Goal: Task Accomplishment & Management: Complete application form

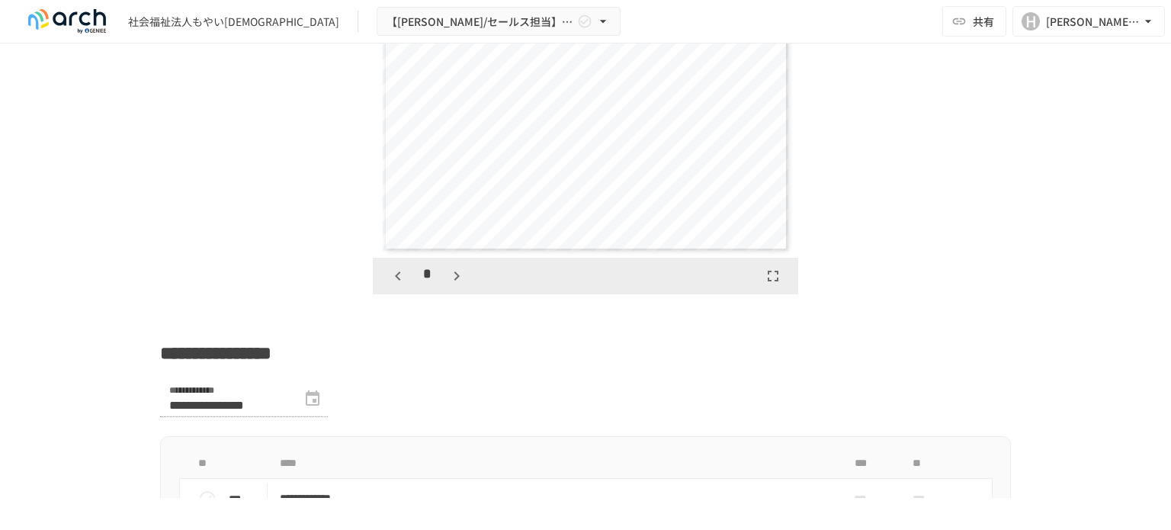
scroll to position [2591, 0]
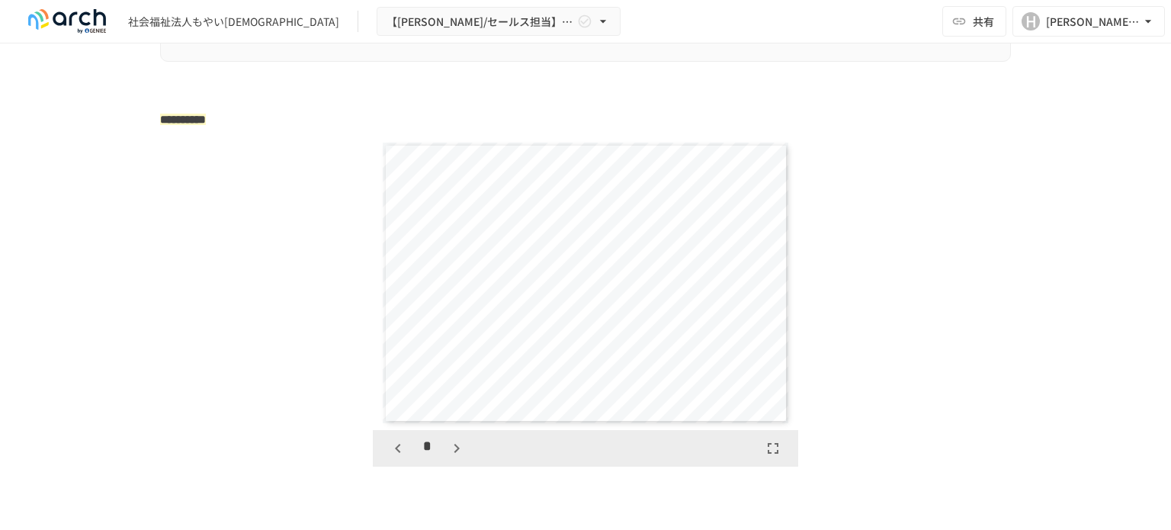
click at [453, 453] on icon "button" at bounding box center [455, 448] width 5 height 9
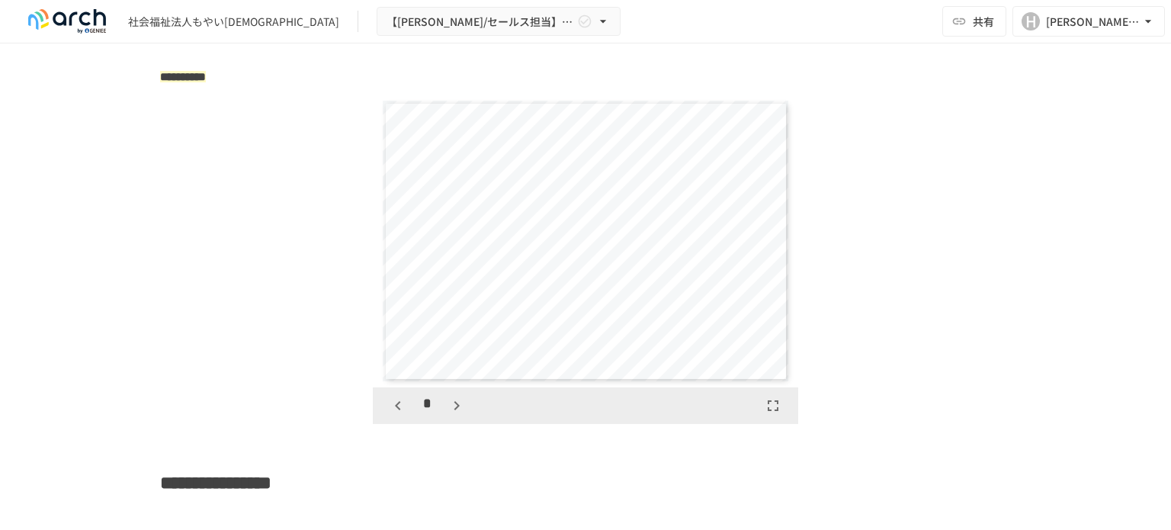
scroll to position [2667, 0]
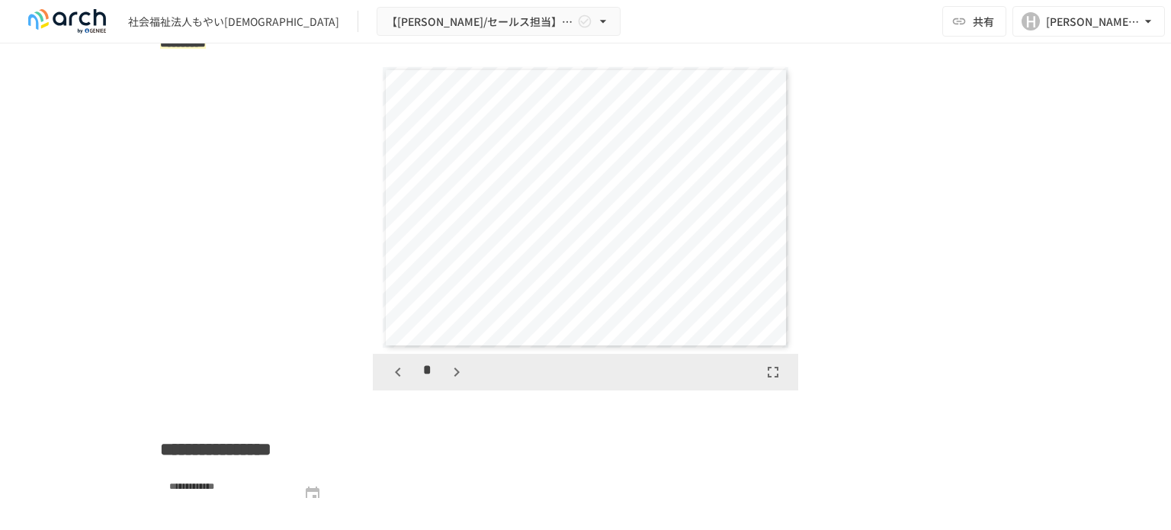
click at [447, 381] on icon "button" at bounding box center [456, 372] width 18 height 18
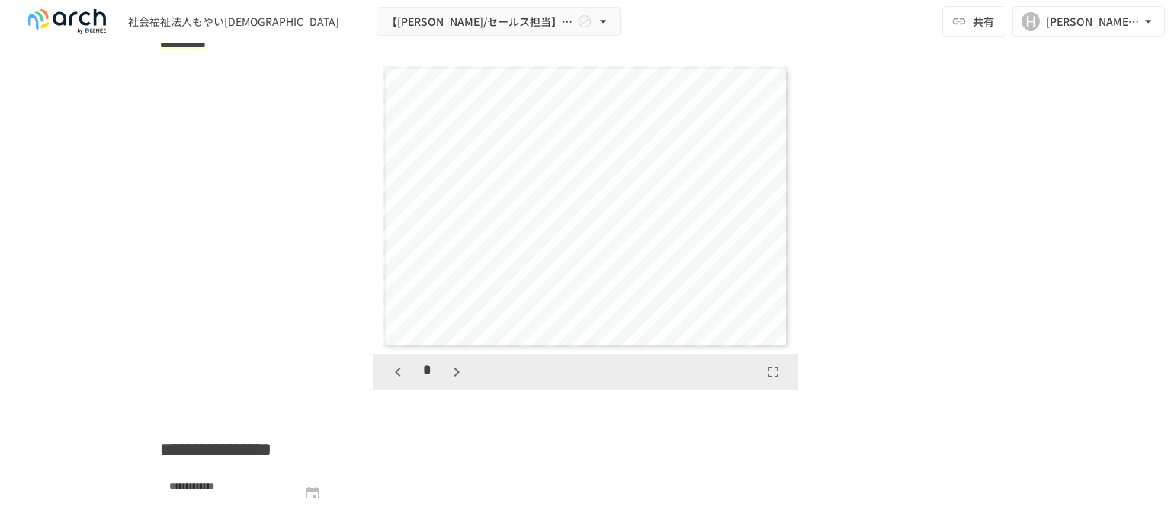
scroll to position [2347, 0]
click at [447, 381] on icon "button" at bounding box center [456, 372] width 18 height 18
click at [465, 381] on icon "button" at bounding box center [464, 372] width 18 height 18
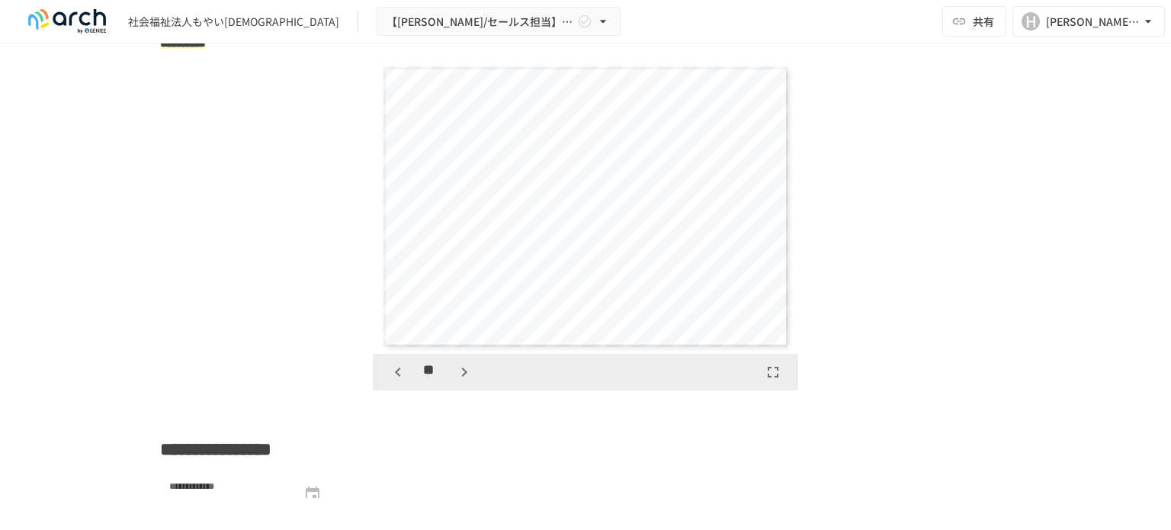
scroll to position [3228, 0]
click at [465, 381] on icon "button" at bounding box center [464, 372] width 18 height 18
click at [461, 381] on icon "button" at bounding box center [464, 372] width 18 height 18
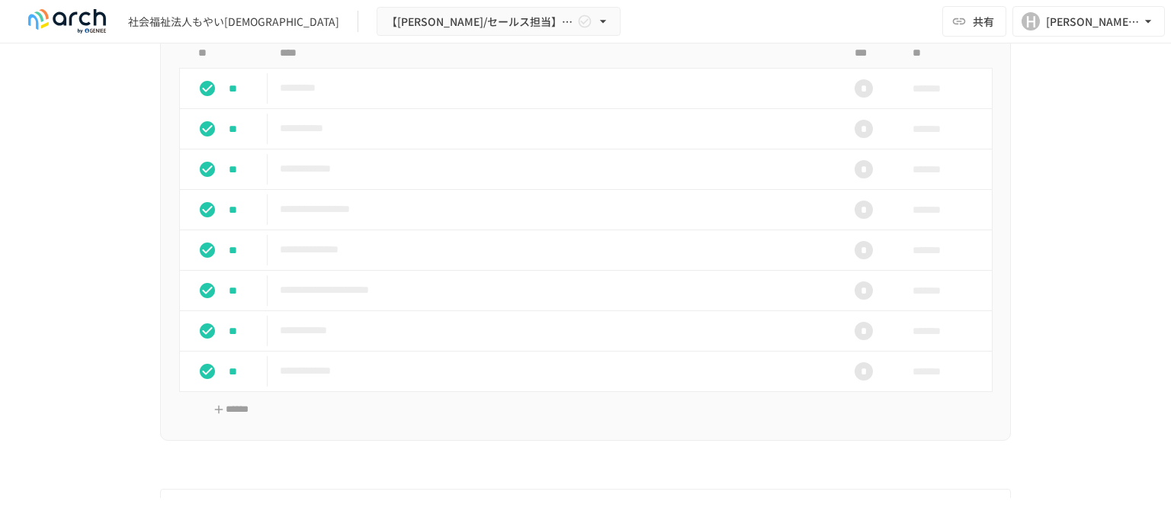
scroll to position [1600, 0]
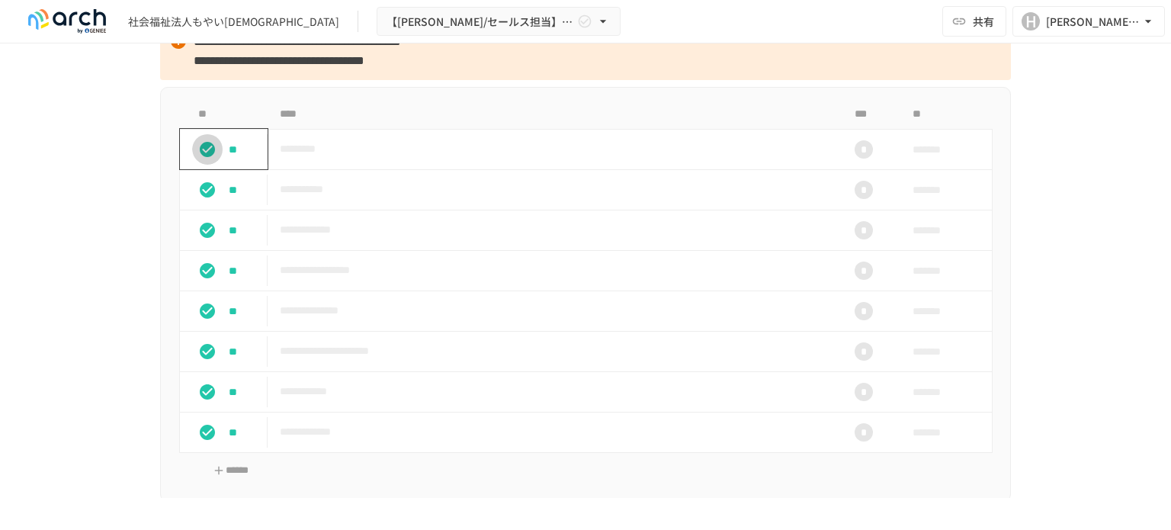
click at [195, 165] on button "status" at bounding box center [207, 149] width 30 height 30
click at [198, 199] on icon "status" at bounding box center [207, 190] width 18 height 18
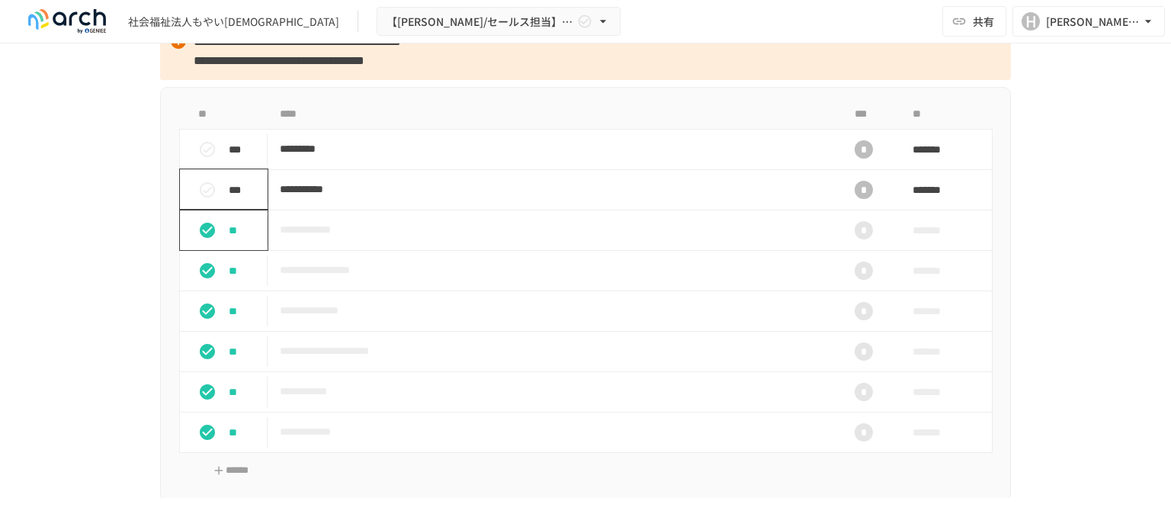
click at [201, 250] on td "**" at bounding box center [224, 230] width 88 height 40
click at [201, 245] on button "status" at bounding box center [207, 230] width 30 height 30
click at [194, 290] on td "**" at bounding box center [224, 270] width 88 height 40
click at [203, 238] on icon "status" at bounding box center [207, 230] width 15 height 15
click at [200, 197] on icon "status" at bounding box center [207, 189] width 15 height 15
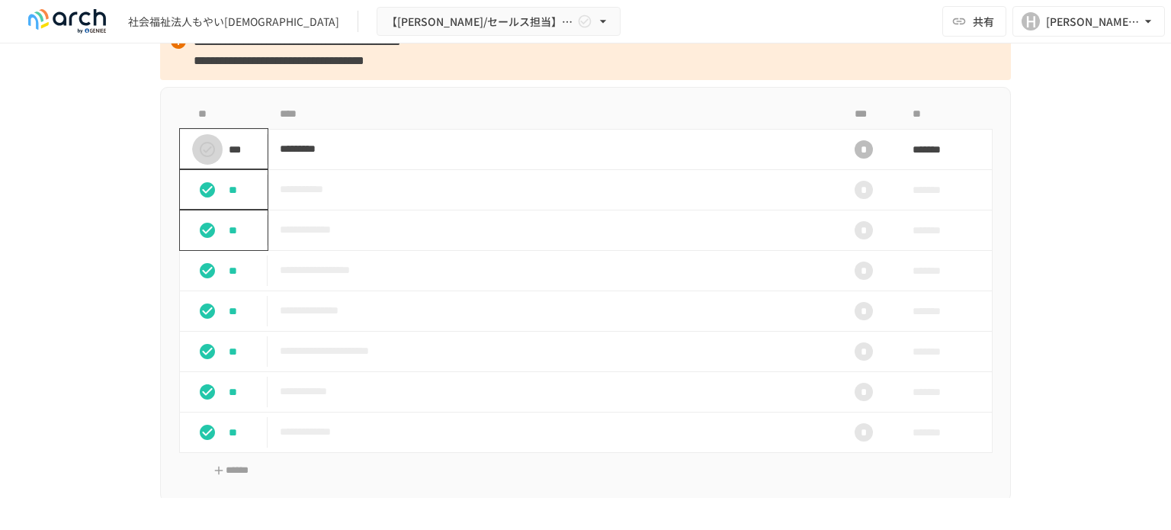
click at [207, 157] on icon "status" at bounding box center [207, 149] width 15 height 15
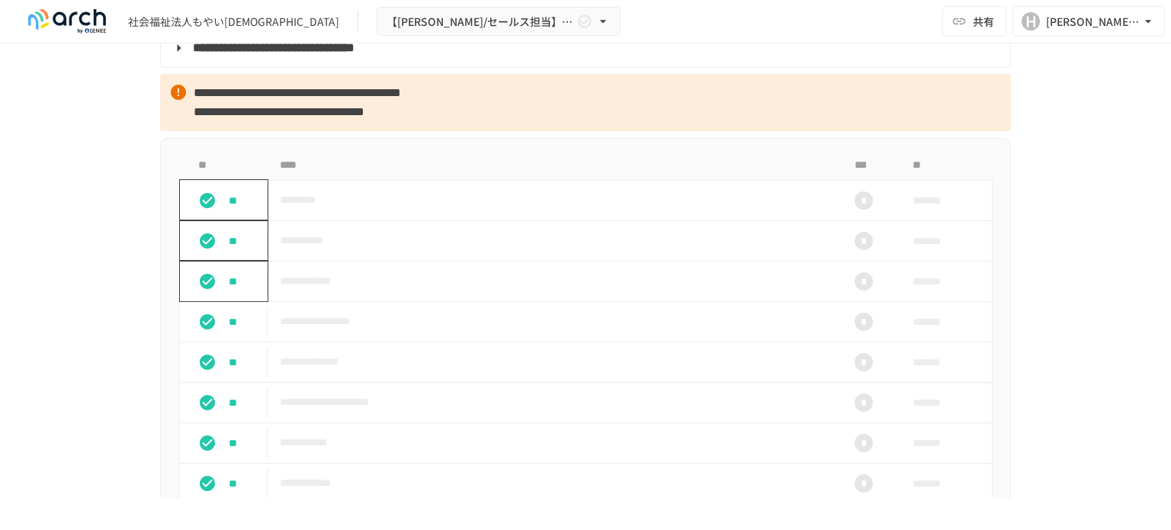
scroll to position [1524, 0]
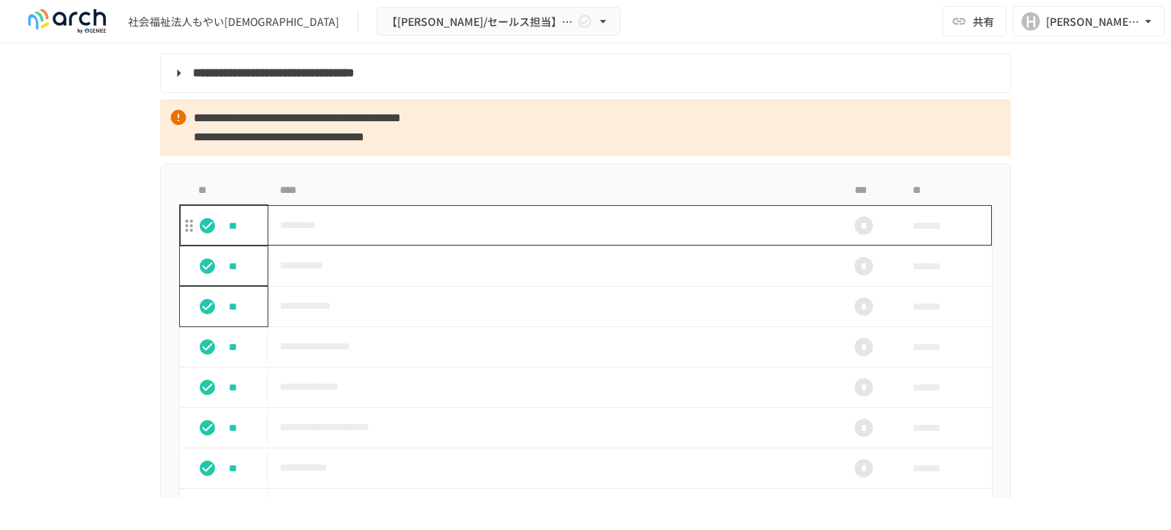
click at [354, 245] on td "*********" at bounding box center [554, 225] width 572 height 40
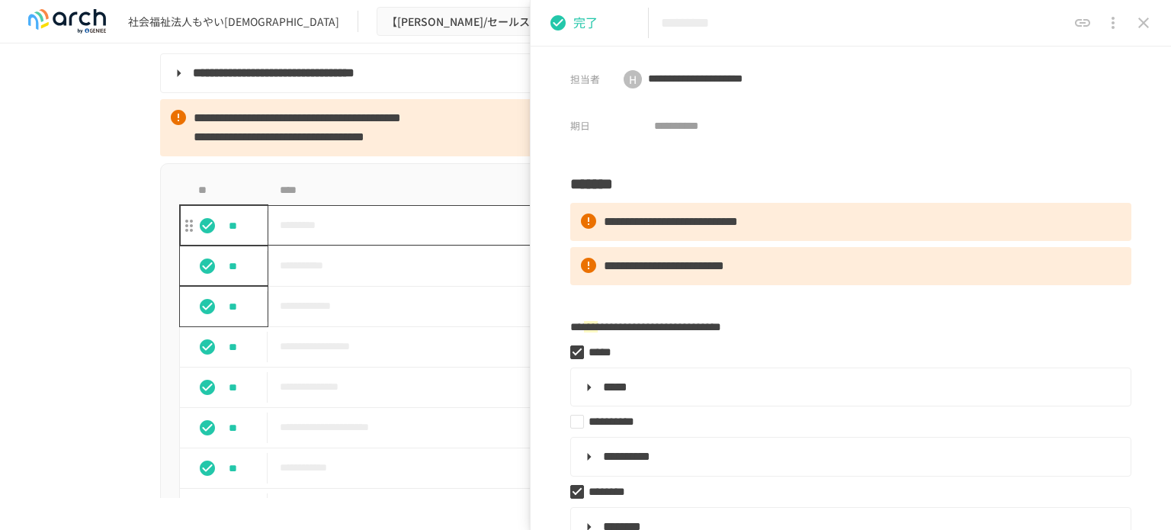
click at [357, 245] on td "*********" at bounding box center [554, 225] width 572 height 40
click at [201, 235] on icon "status" at bounding box center [207, 225] width 18 height 18
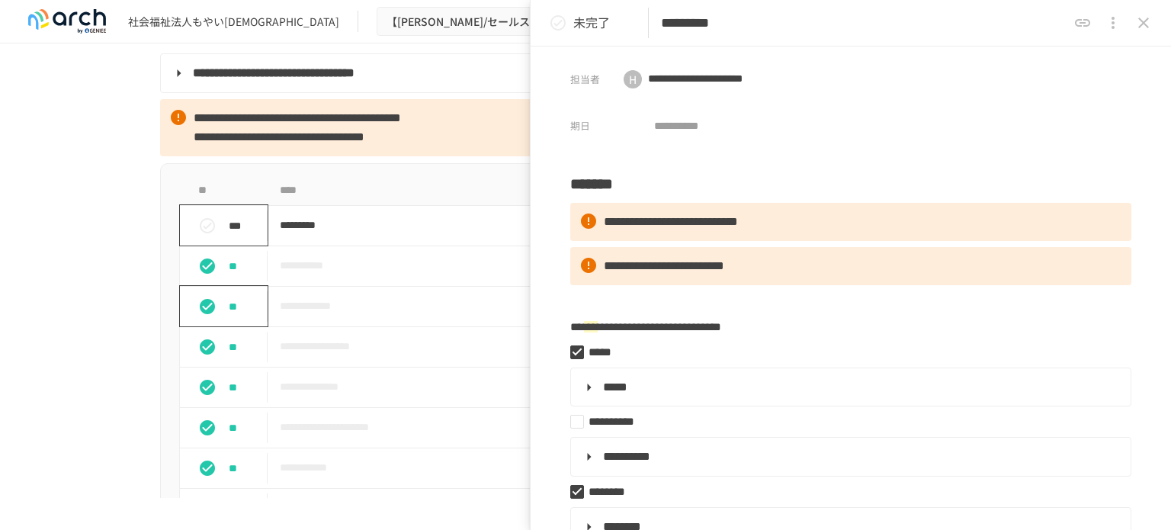
click at [198, 316] on icon "status" at bounding box center [207, 306] width 18 height 18
click at [201, 274] on icon "status" at bounding box center [207, 265] width 15 height 15
click at [198, 356] on icon "status" at bounding box center [207, 347] width 18 height 18
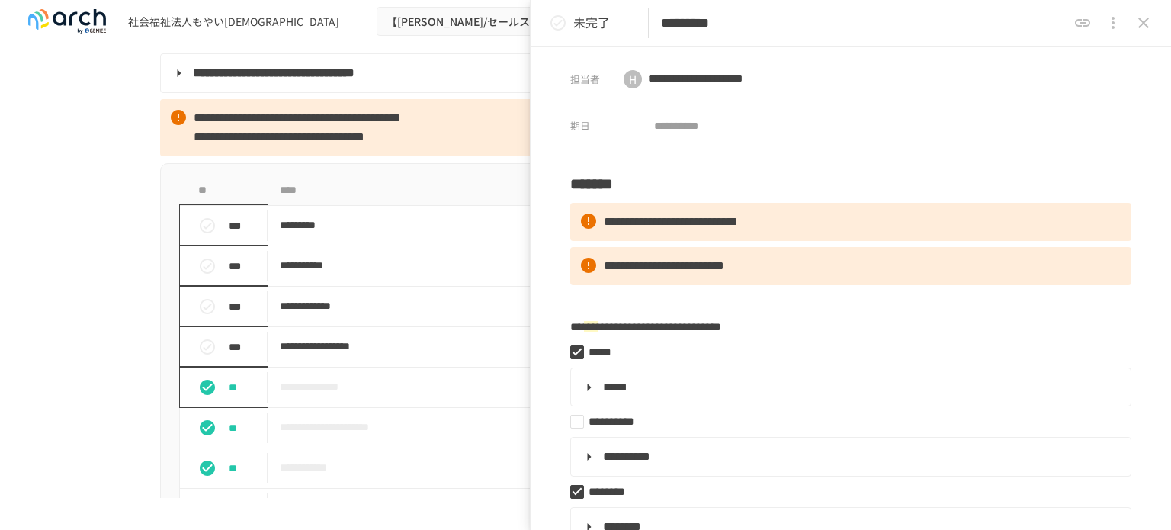
click at [198, 396] on icon "status" at bounding box center [207, 387] width 18 height 18
click at [200, 437] on icon "status" at bounding box center [207, 427] width 18 height 18
click at [204, 483] on button "status" at bounding box center [207, 468] width 30 height 30
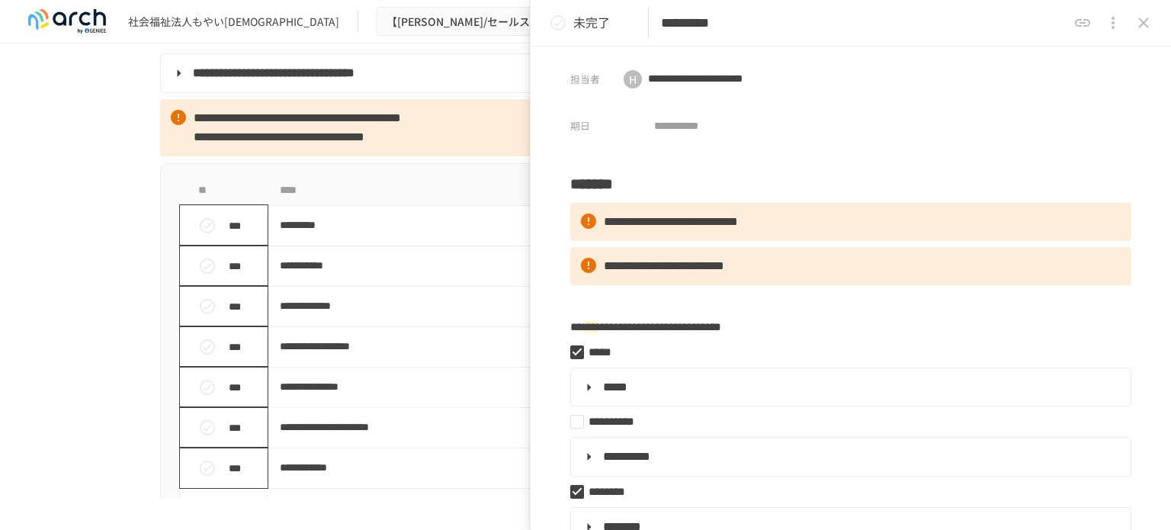
scroll to position [1600, 0]
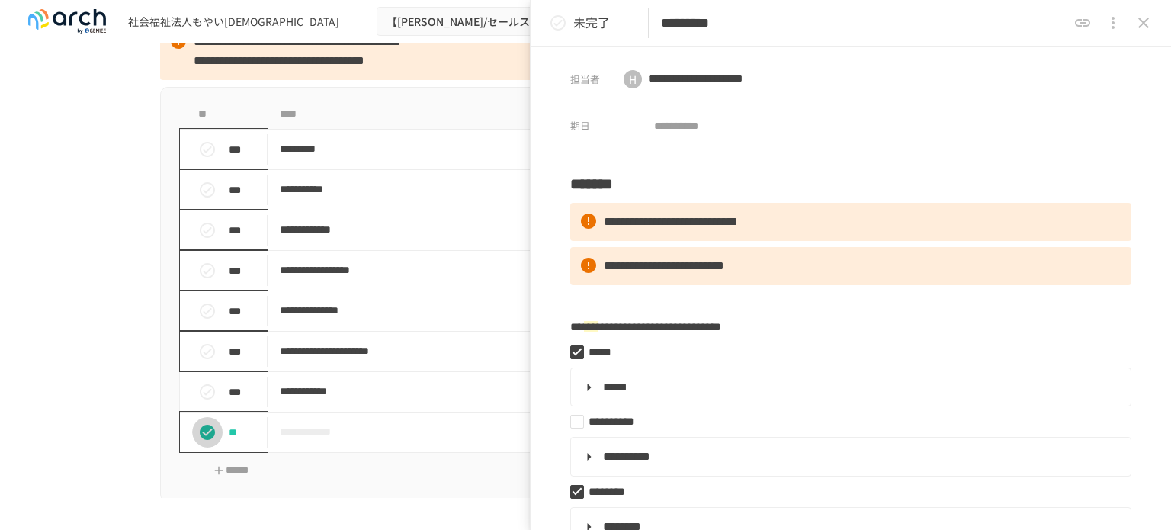
click at [203, 440] on icon "status" at bounding box center [207, 431] width 15 height 15
drag, startPoint x: 1137, startPoint y: 22, endPoint x: 1130, endPoint y: 30, distance: 10.3
click at [1137, 22] on icon "close drawer" at bounding box center [1143, 23] width 18 height 18
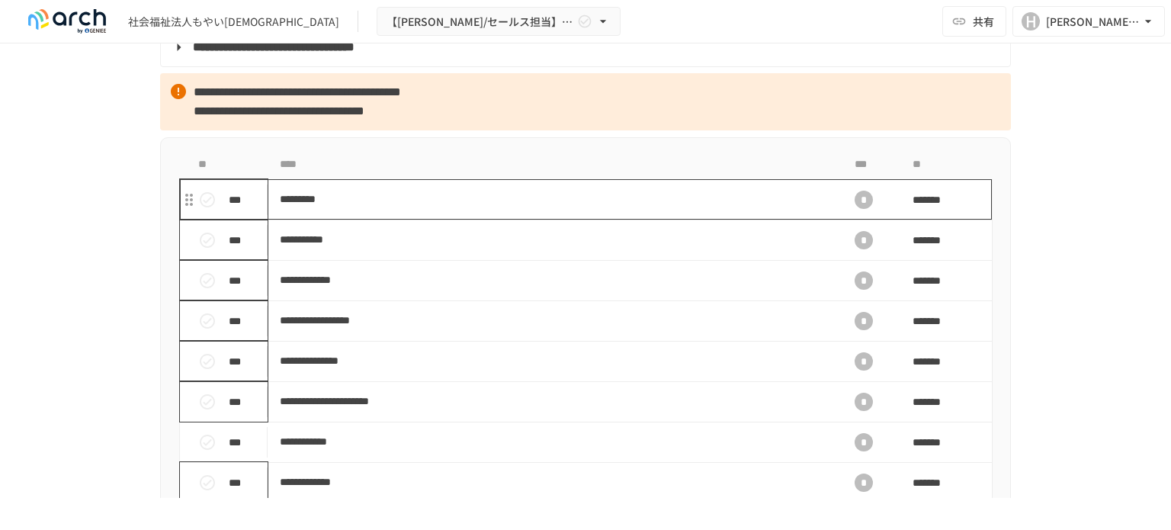
scroll to position [1524, 0]
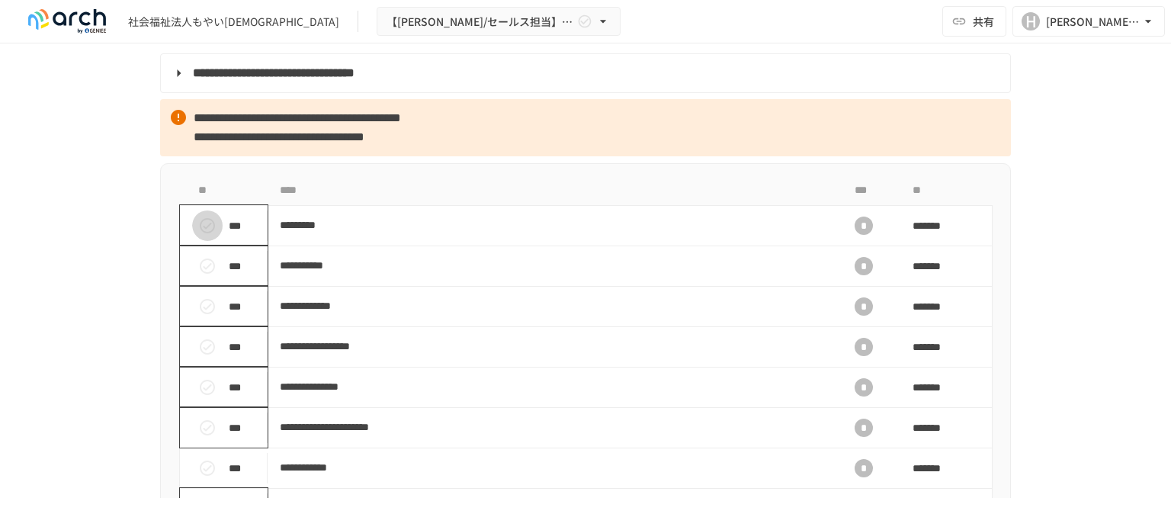
click at [207, 235] on icon "status" at bounding box center [207, 225] width 18 height 18
click at [206, 274] on icon "status" at bounding box center [207, 266] width 18 height 18
click at [198, 316] on icon "status" at bounding box center [207, 306] width 18 height 18
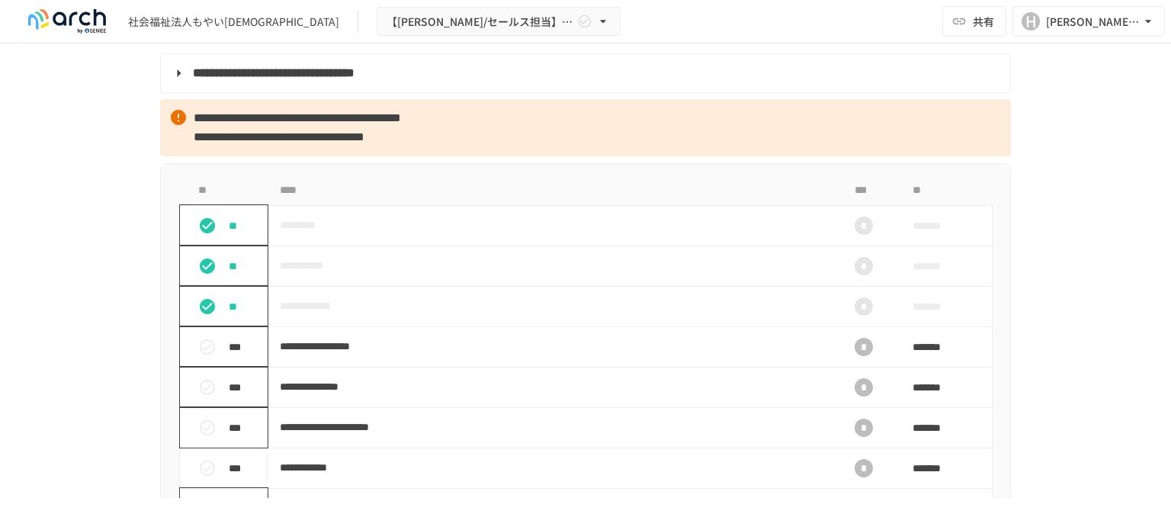
click at [197, 362] on button "status" at bounding box center [207, 347] width 30 height 30
click at [200, 396] on icon "status" at bounding box center [207, 387] width 18 height 18
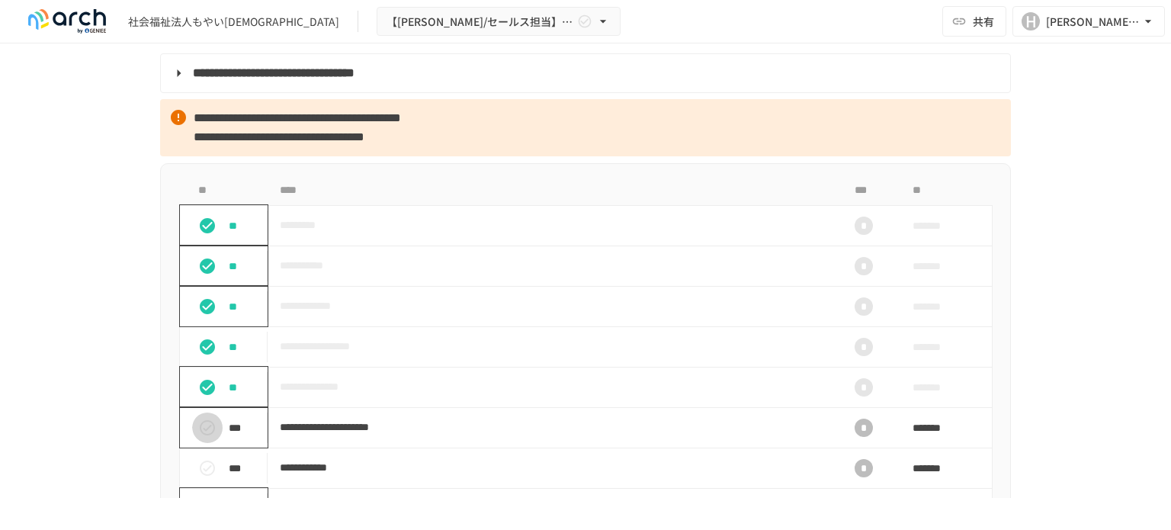
click at [201, 437] on icon "status" at bounding box center [207, 427] width 18 height 18
click at [201, 477] on icon "status" at bounding box center [207, 468] width 18 height 18
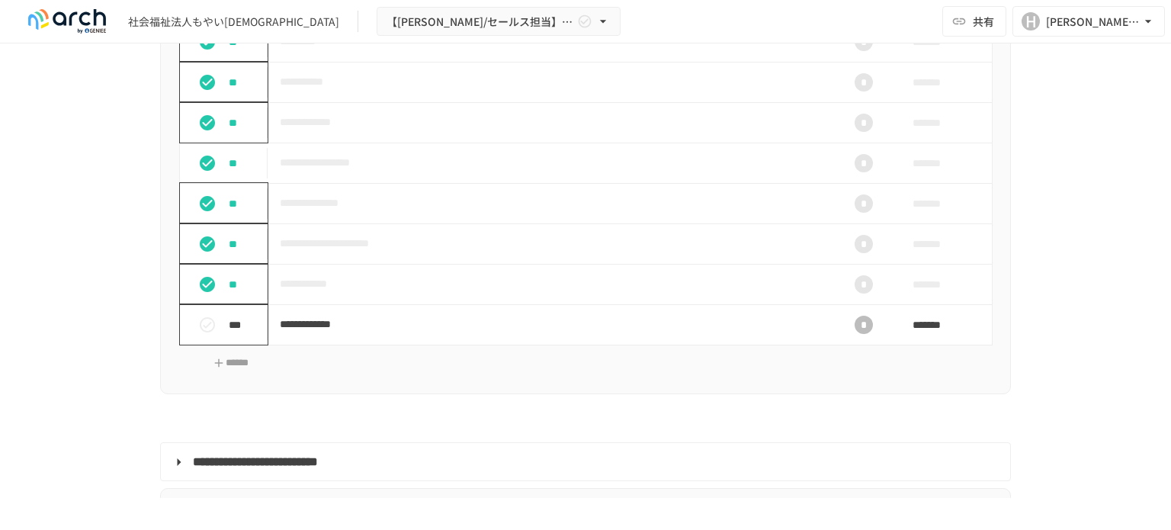
scroll to position [1829, 0]
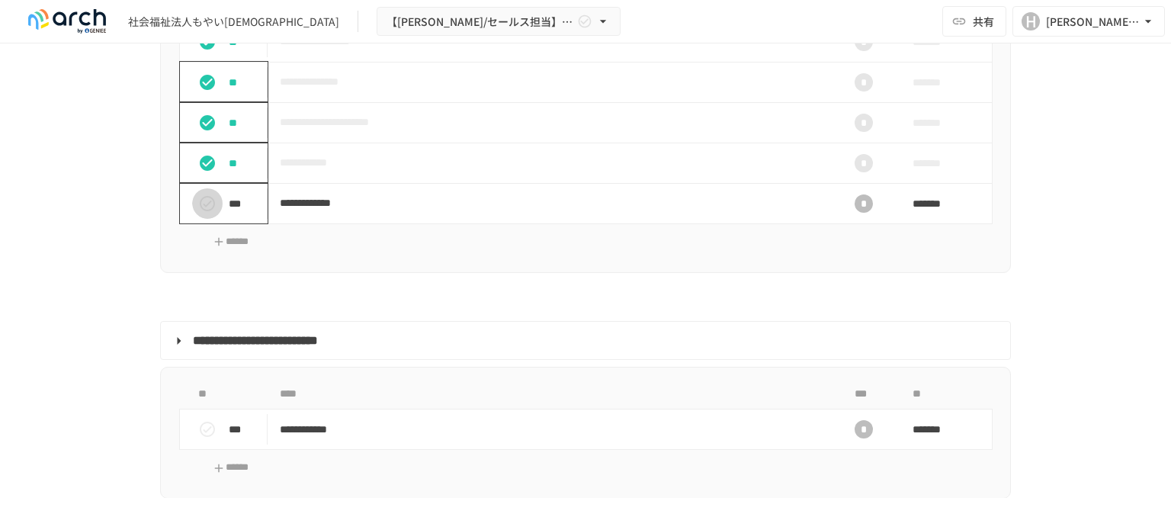
click at [207, 211] on icon "status" at bounding box center [207, 203] width 15 height 15
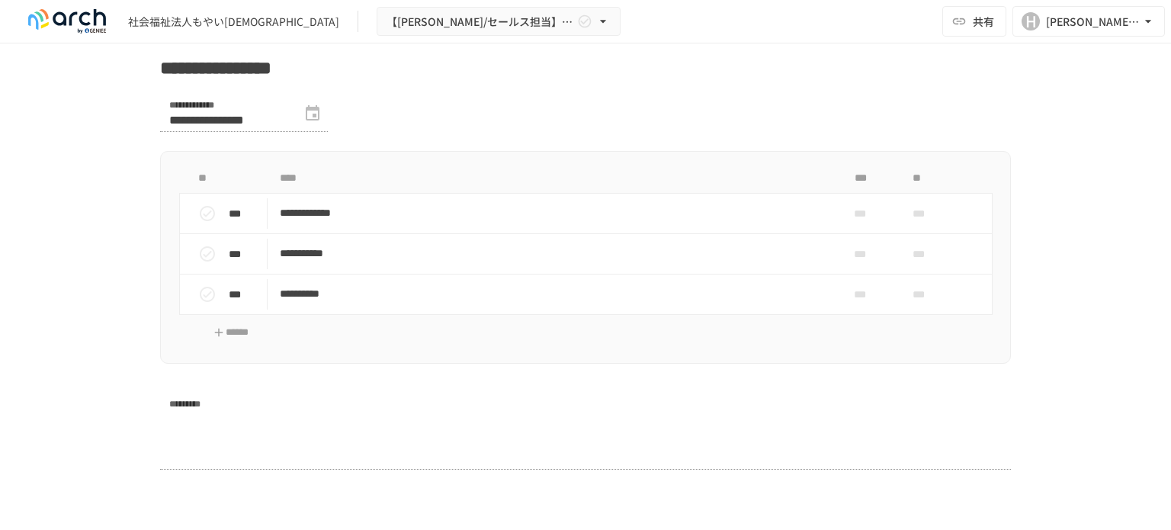
scroll to position [3125, 0]
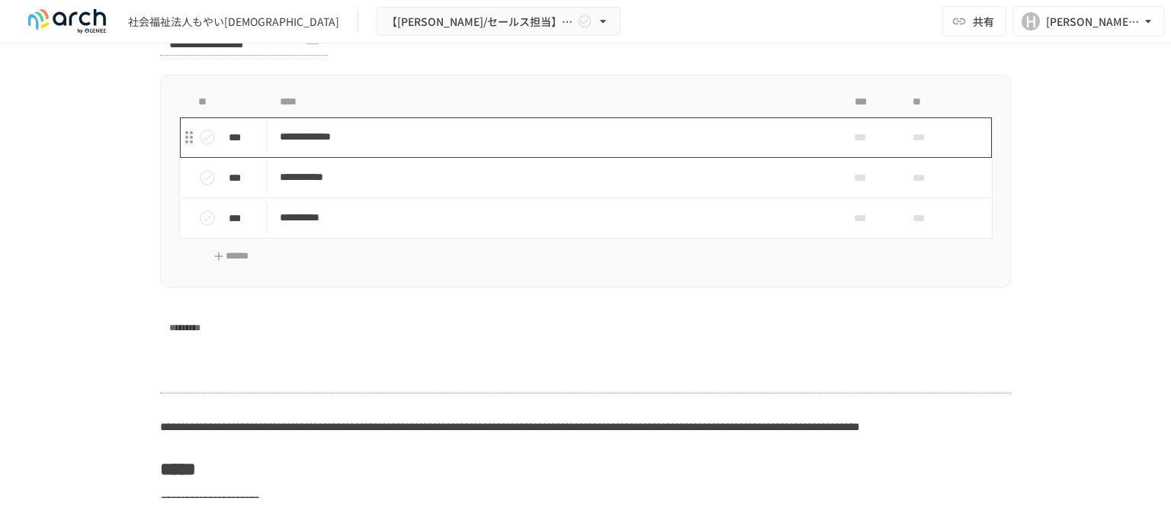
click at [455, 146] on p "**********" at bounding box center [553, 136] width 547 height 19
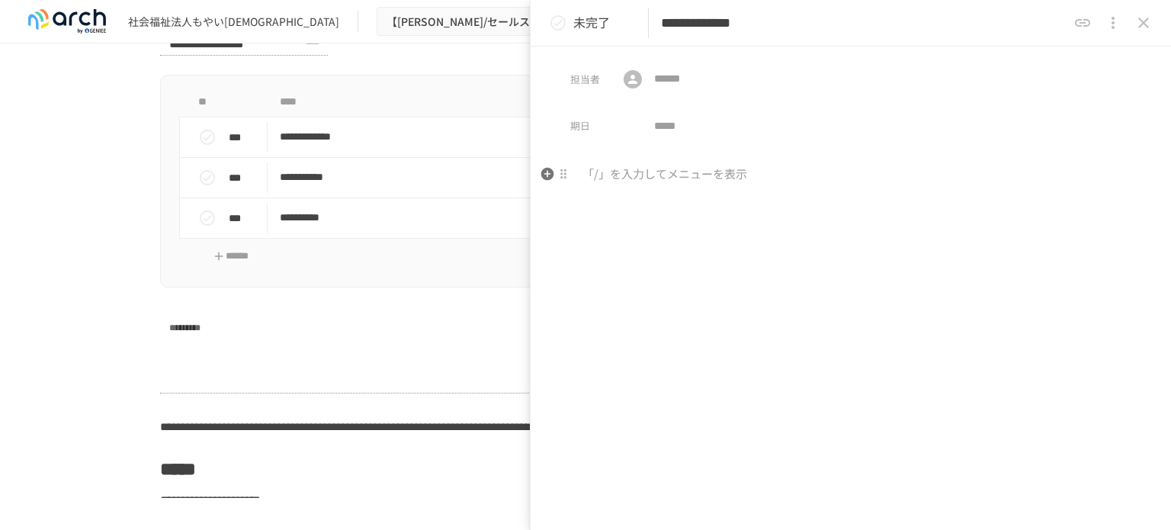
click at [738, 171] on p at bounding box center [850, 175] width 561 height 20
click at [680, 157] on div "担当者 ​ ​ 期日 ​ 「/」を入力してメニューを表示" at bounding box center [850, 287] width 640 height 483
click at [678, 174] on p at bounding box center [850, 175] width 561 height 20
click at [832, 319] on div "****" at bounding box center [850, 292] width 640 height 255
click at [800, 205] on p at bounding box center [850, 201] width 561 height 20
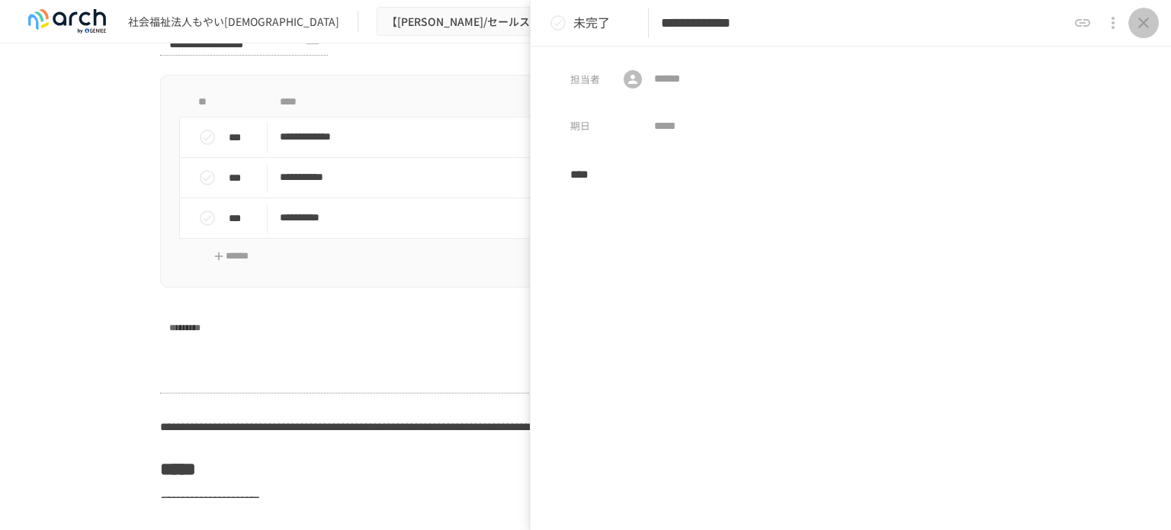
click at [1149, 24] on icon "close drawer" at bounding box center [1143, 23] width 18 height 18
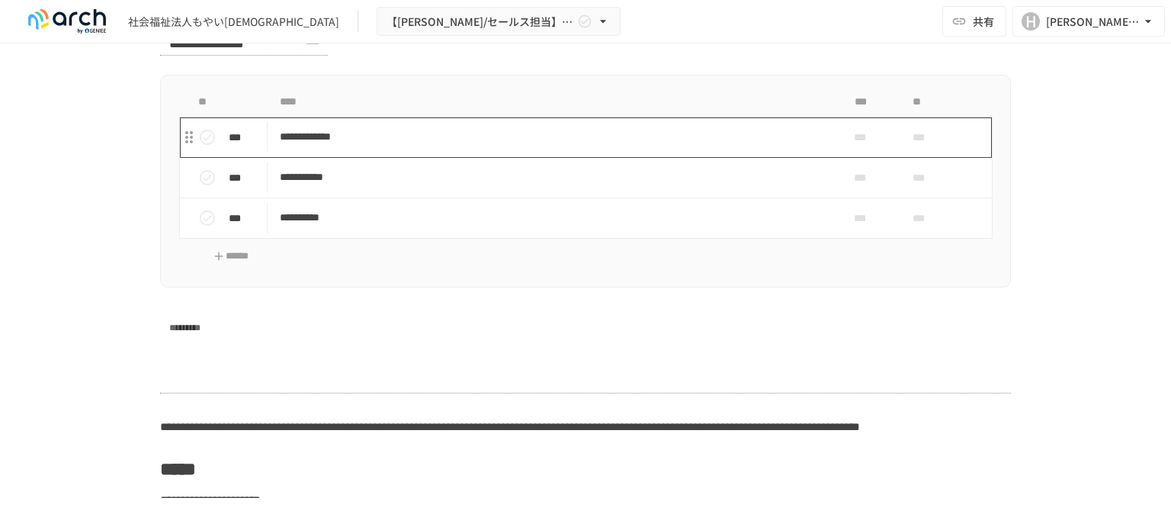
click at [454, 158] on td "**********" at bounding box center [554, 137] width 572 height 40
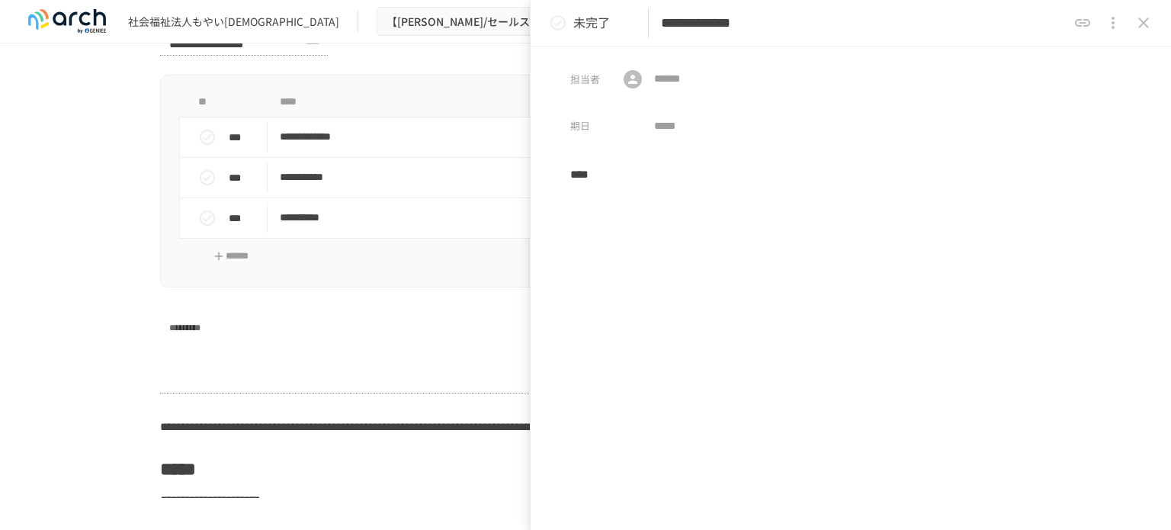
click at [1148, 31] on icon "close drawer" at bounding box center [1143, 23] width 18 height 18
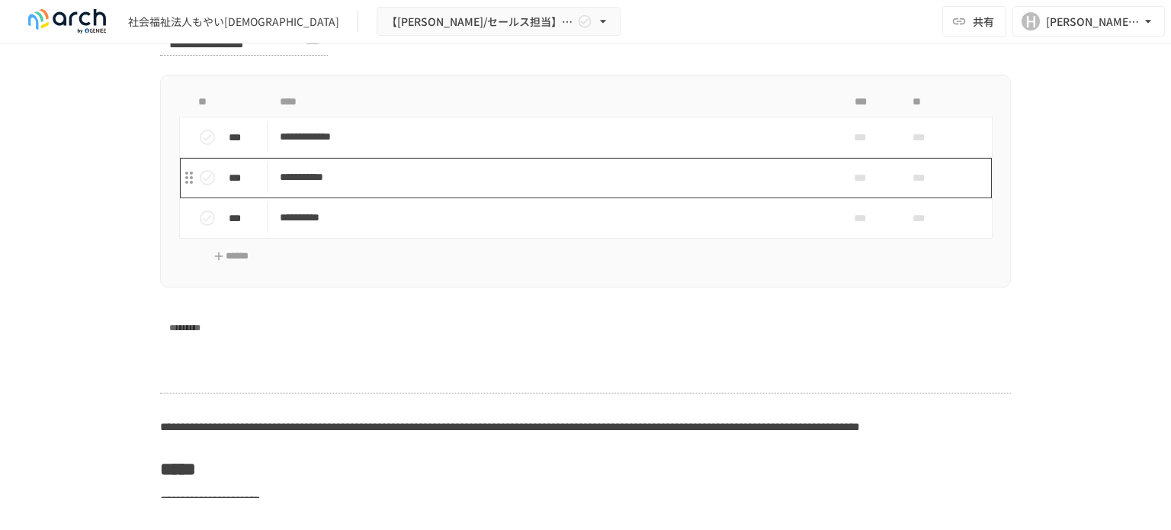
click at [782, 198] on td "**********" at bounding box center [554, 178] width 572 height 40
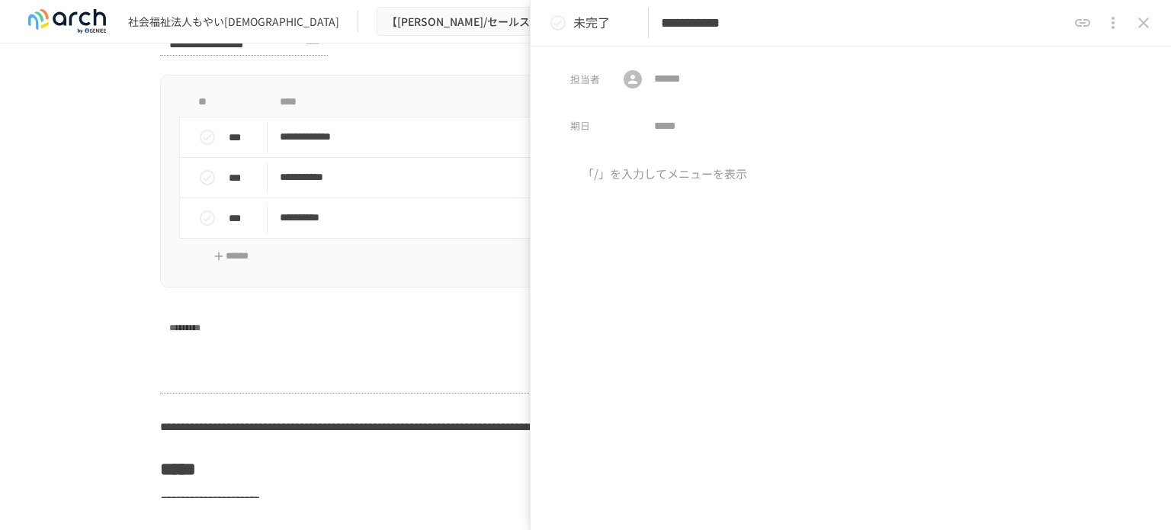
drag, startPoint x: 1046, startPoint y: 124, endPoint x: 1024, endPoint y: 131, distance: 22.4
click at [1046, 124] on div "担当者 ​ ​ 期日 ​" at bounding box center [850, 93] width 640 height 94
click at [806, 197] on div at bounding box center [850, 292] width 640 height 255
click at [774, 207] on div at bounding box center [850, 292] width 640 height 255
click at [909, 411] on div at bounding box center [850, 292] width 640 height 255
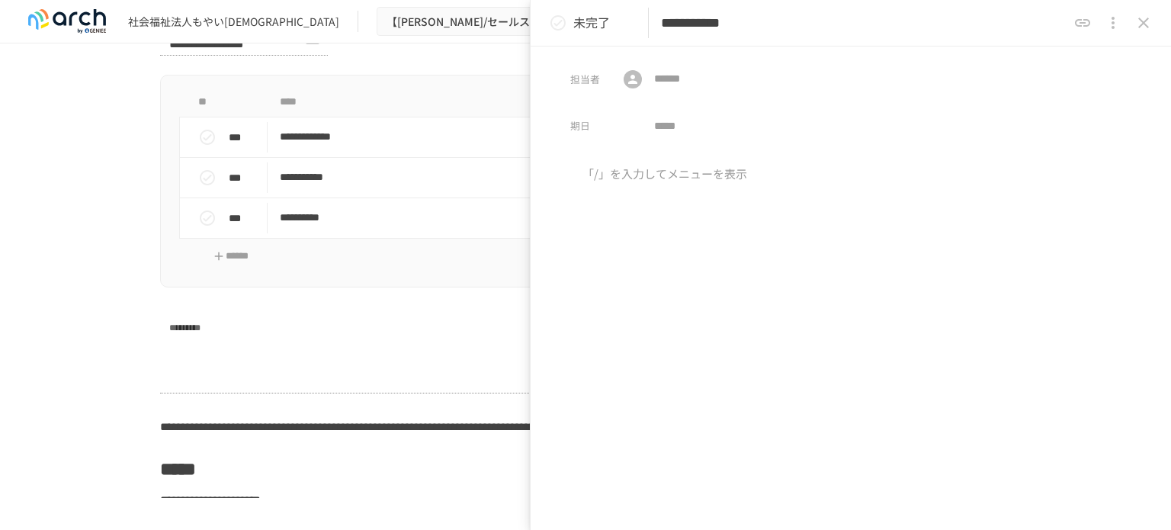
drag, startPoint x: 1011, startPoint y: 325, endPoint x: 1014, endPoint y: 336, distance: 11.3
click at [1011, 325] on div at bounding box center [850, 292] width 640 height 255
click at [739, 215] on div at bounding box center [850, 292] width 640 height 255
click at [1010, 208] on div "****" at bounding box center [850, 292] width 640 height 255
click at [1138, 27] on icon "close drawer" at bounding box center [1143, 23] width 11 height 11
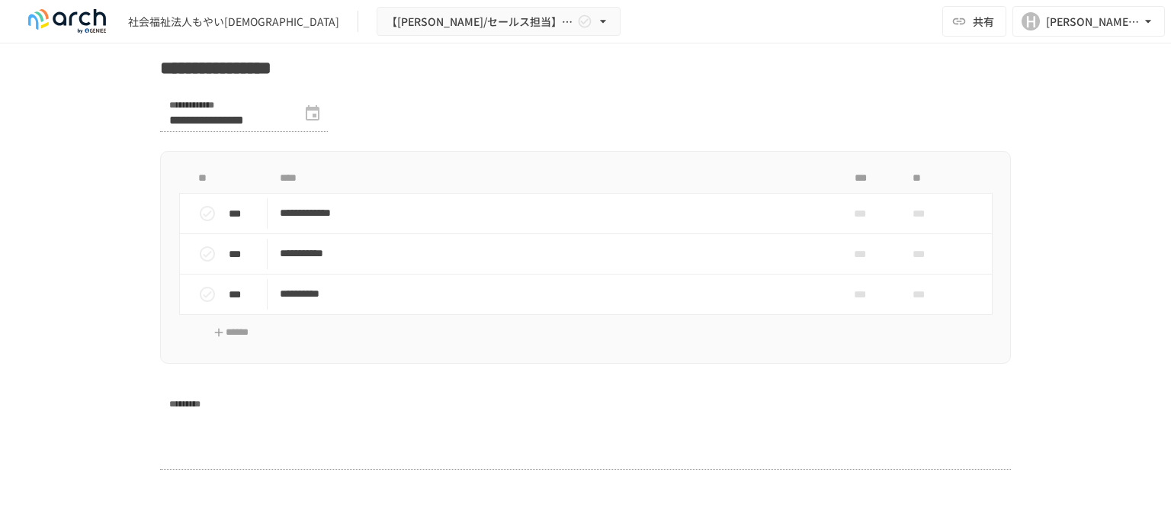
scroll to position [2972, 0]
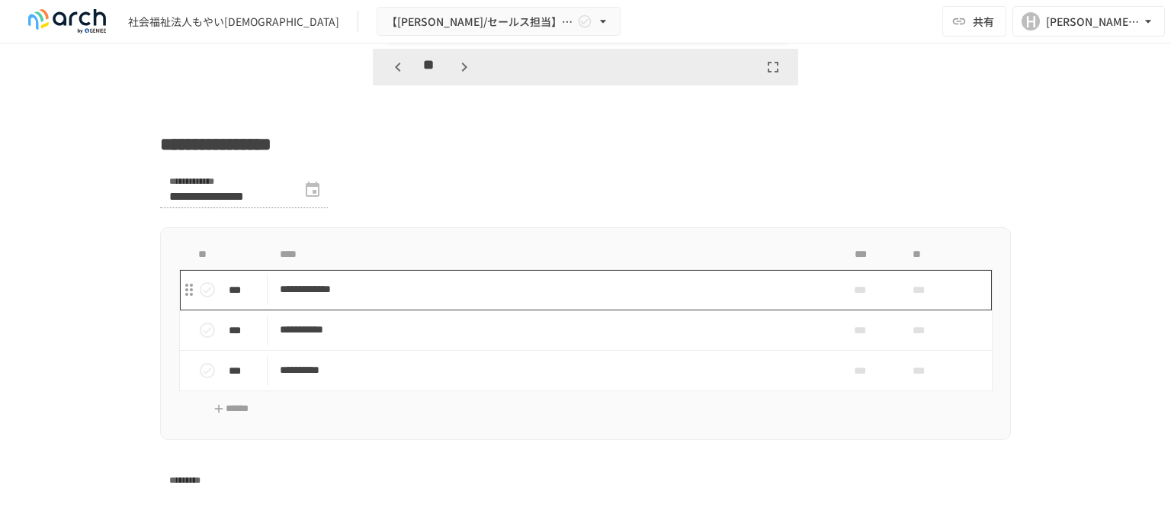
click at [398, 310] on td "**********" at bounding box center [554, 290] width 572 height 40
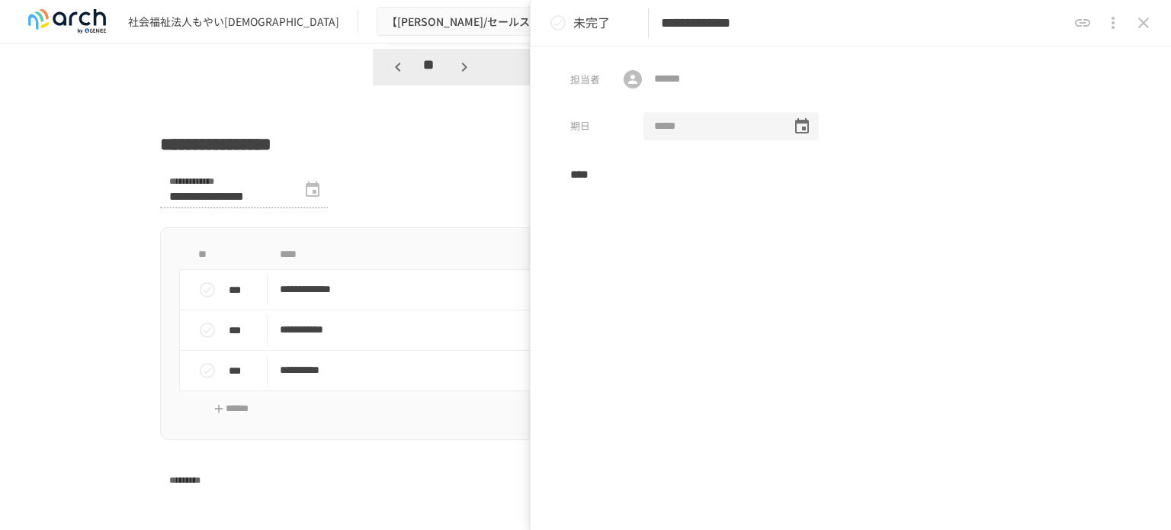
click at [701, 124] on input "tel" at bounding box center [711, 126] width 137 height 29
click at [793, 121] on icon "Choose date" at bounding box center [802, 126] width 18 height 18
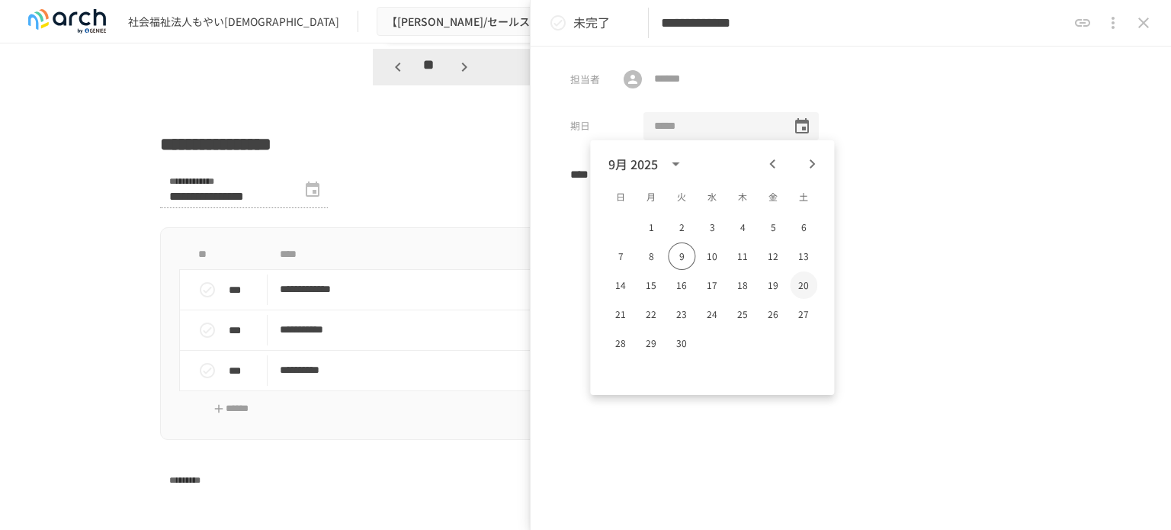
click at [796, 284] on button "20" at bounding box center [803, 284] width 27 height 27
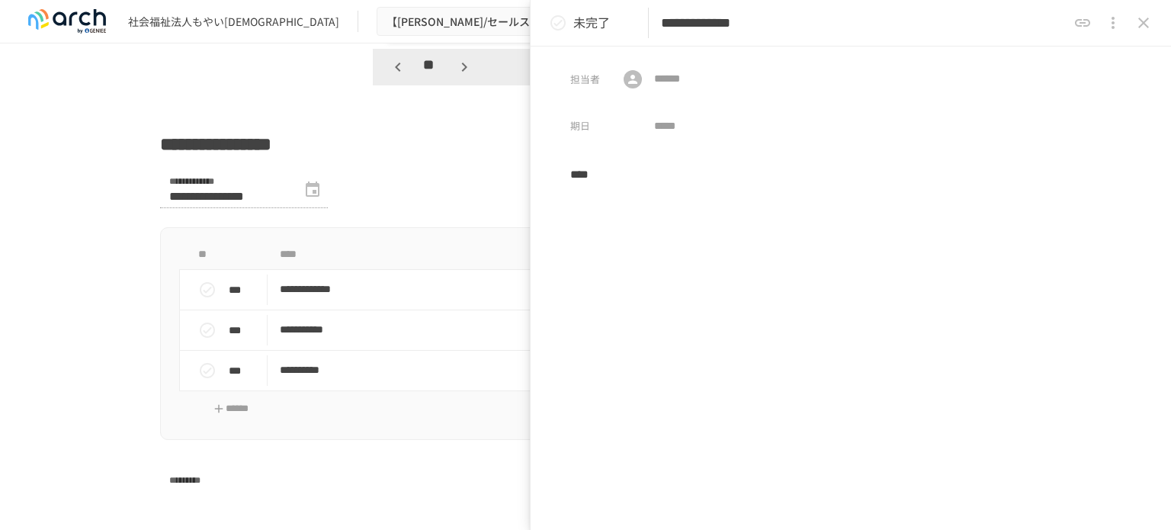
type input "**********"
click at [1152, 24] on button "close drawer" at bounding box center [1143, 23] width 30 height 30
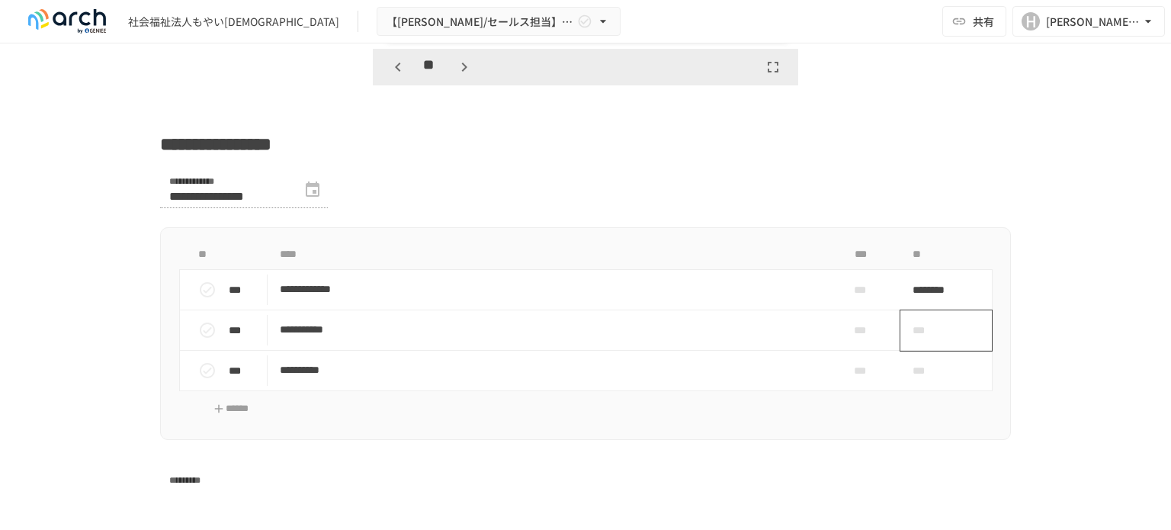
click at [912, 327] on span "***" at bounding box center [928, 330] width 32 height 30
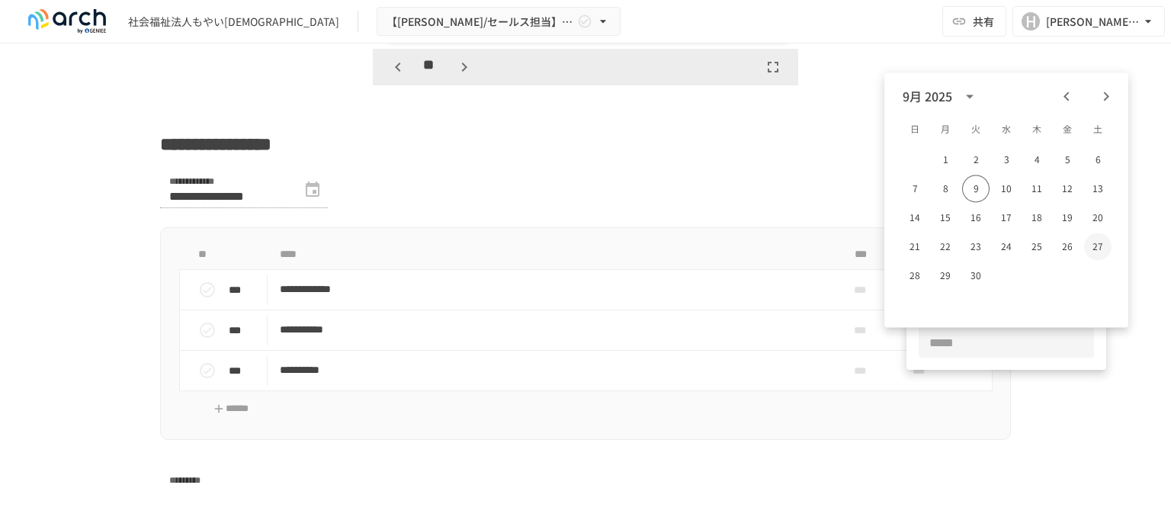
click at [1107, 248] on button "27" at bounding box center [1097, 245] width 27 height 27
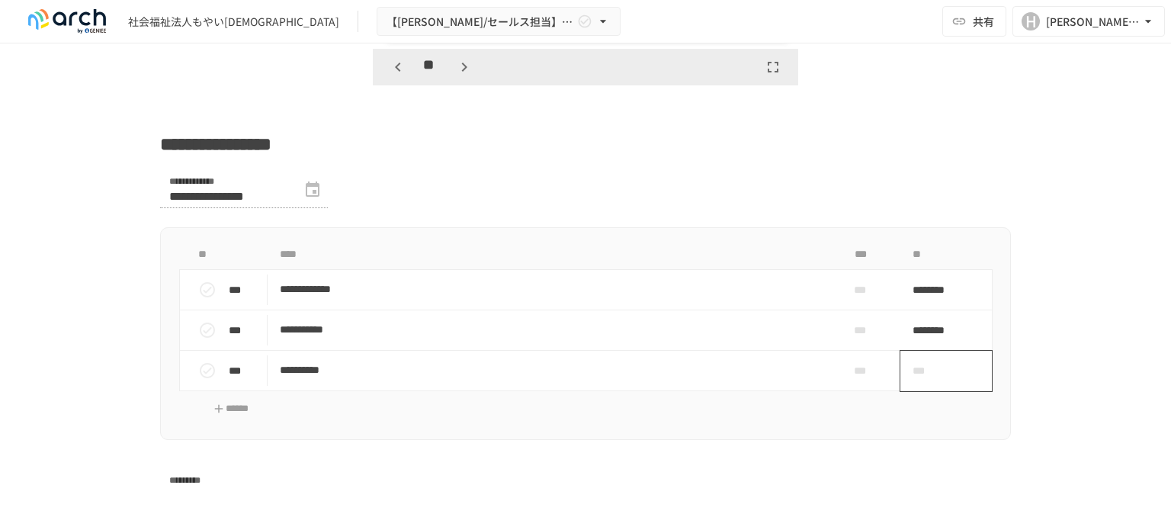
click at [927, 383] on span "***" at bounding box center [928, 370] width 32 height 30
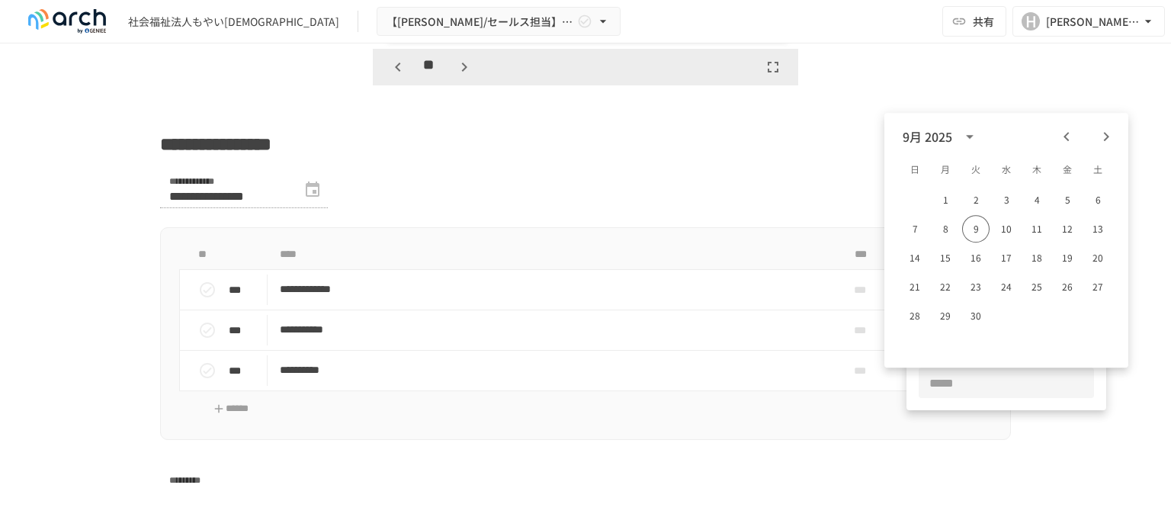
click at [1098, 130] on icon "Next month" at bounding box center [1106, 136] width 18 height 18
click at [1099, 130] on icon "Next month" at bounding box center [1106, 136] width 18 height 18
drag, startPoint x: 946, startPoint y: 206, endPoint x: 890, endPoint y: 217, distance: 56.8
click at [946, 206] on button "1" at bounding box center [944, 199] width 27 height 27
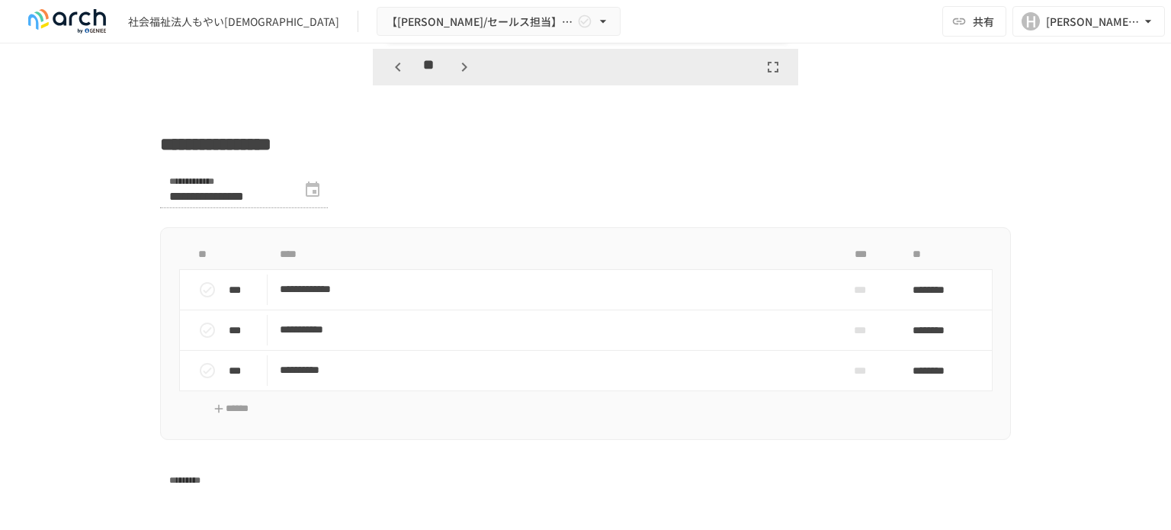
click at [727, 226] on form "**********" at bounding box center [585, 198] width 851 height 55
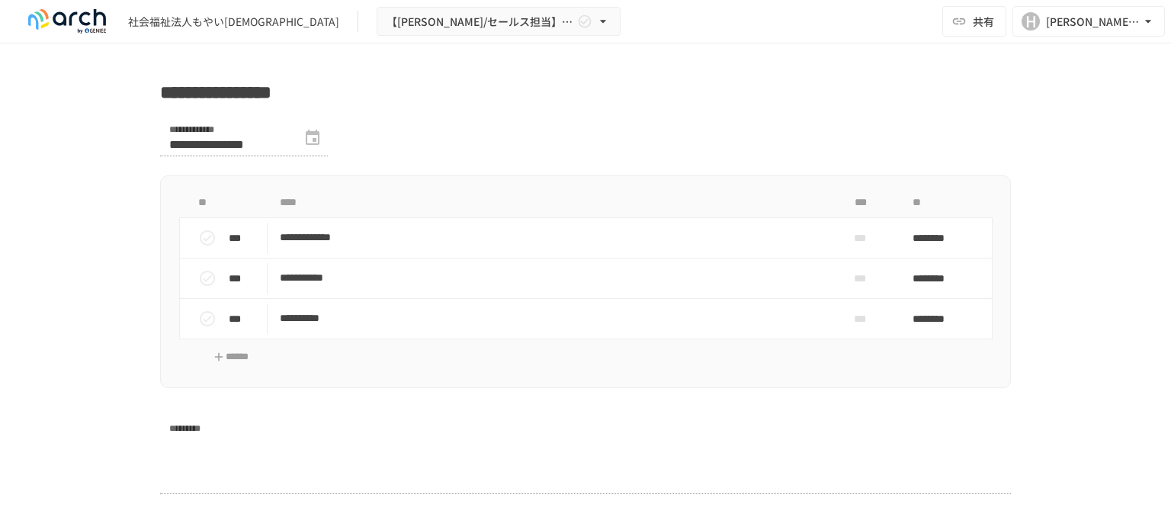
scroll to position [3048, 0]
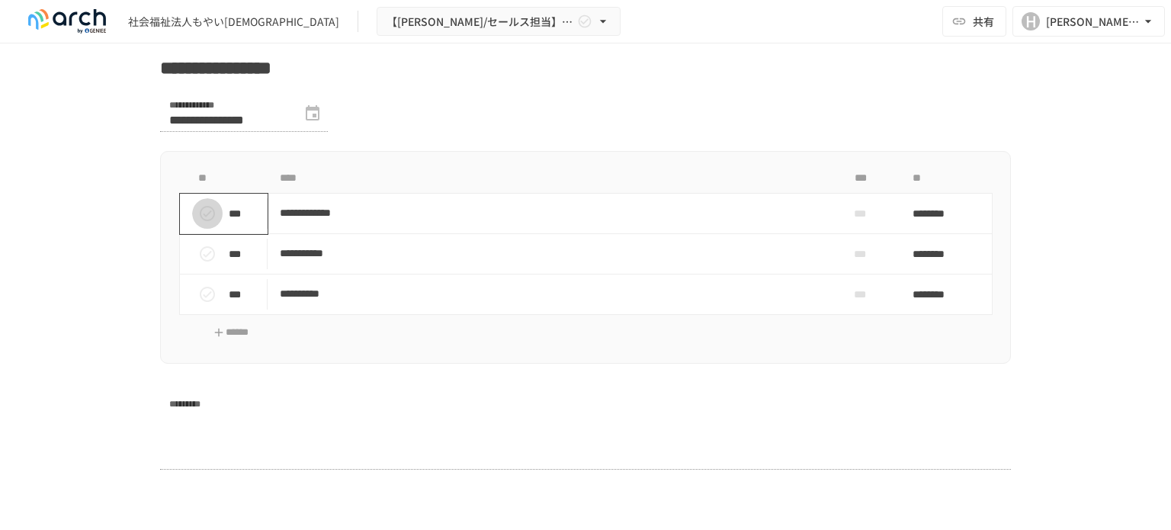
click at [200, 221] on icon "status" at bounding box center [207, 213] width 15 height 15
click at [207, 217] on icon "status" at bounding box center [207, 213] width 18 height 18
click at [820, 36] on p at bounding box center [585, 26] width 851 height 20
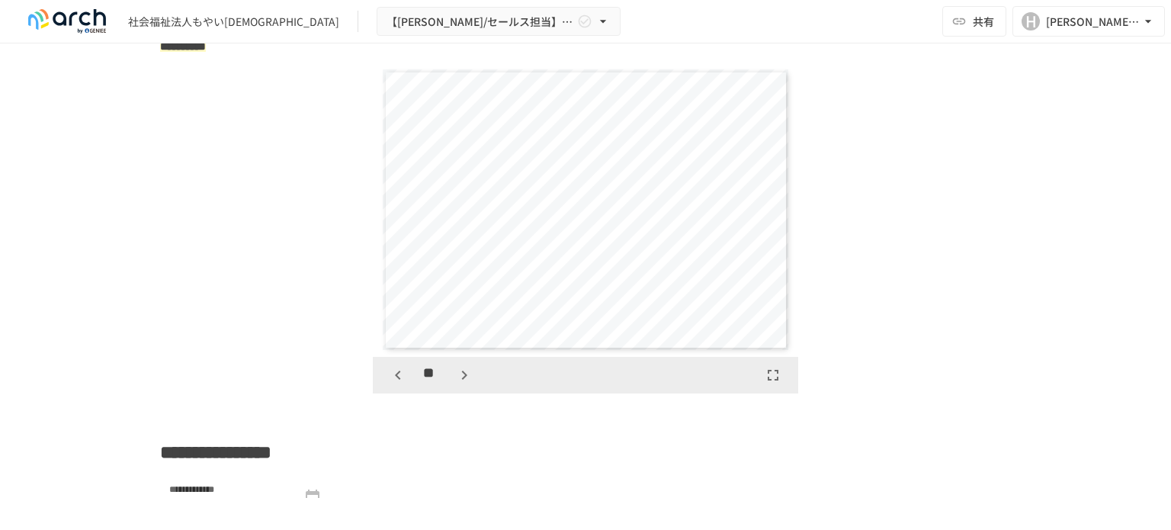
scroll to position [2667, 0]
click at [463, 381] on icon "button" at bounding box center [464, 372] width 18 height 18
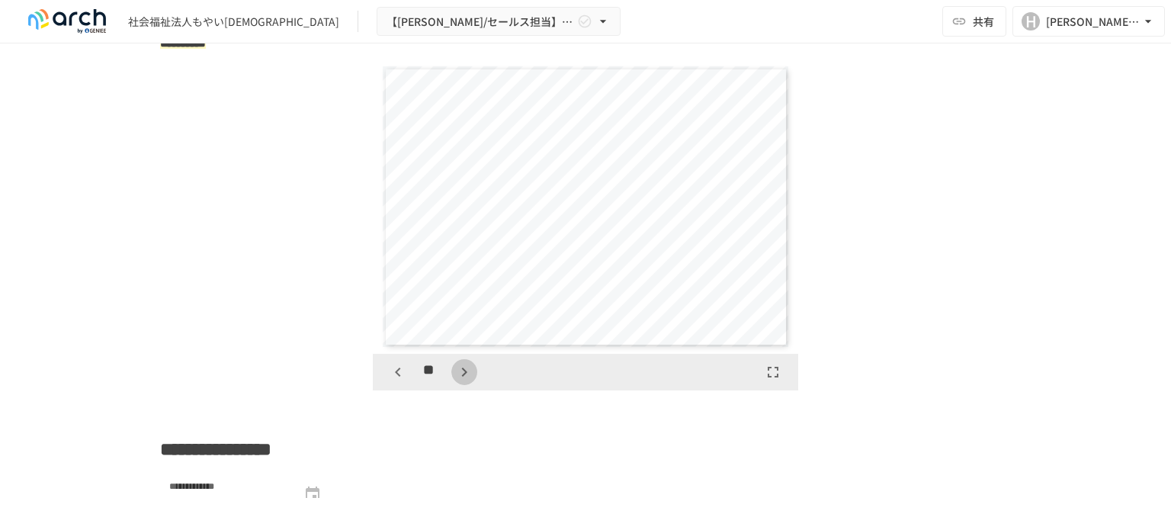
scroll to position [4987, 0]
click at [463, 381] on icon "button" at bounding box center [464, 372] width 18 height 18
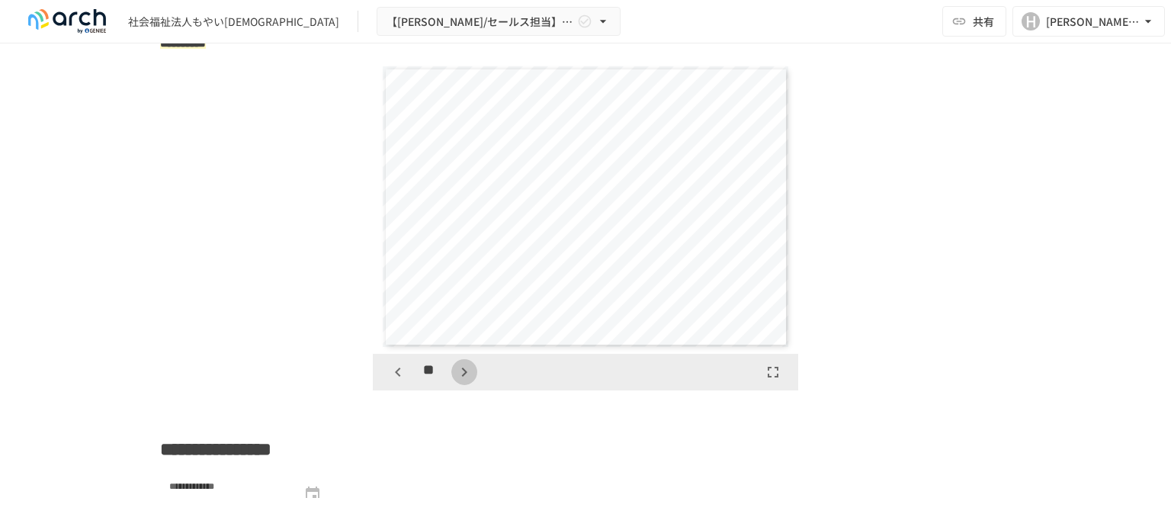
click at [460, 380] on icon "button" at bounding box center [464, 372] width 18 height 18
click at [460, 370] on div "**" at bounding box center [585, 372] width 425 height 37
click at [463, 381] on icon "button" at bounding box center [464, 372] width 18 height 18
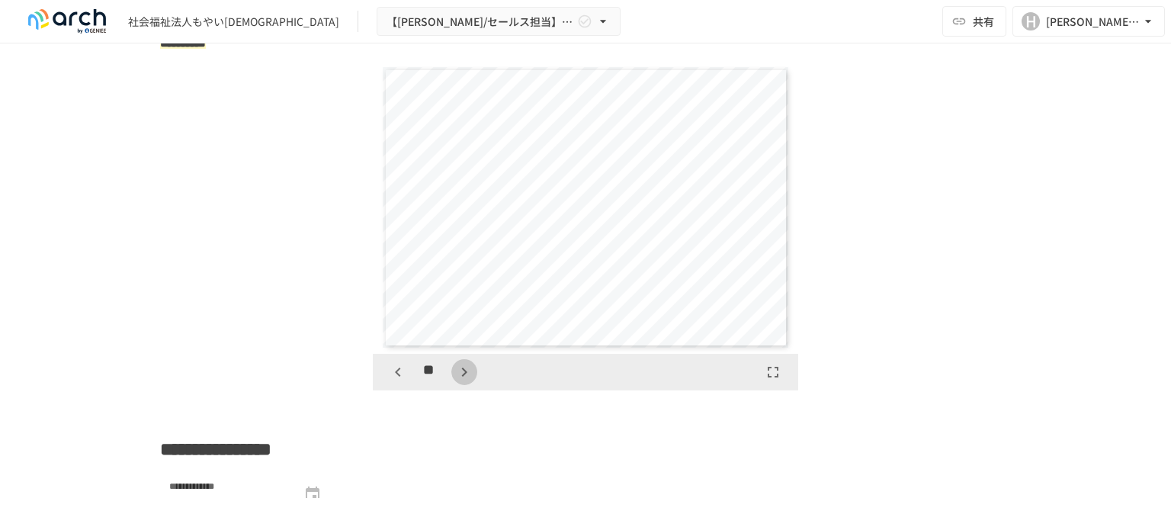
click at [455, 381] on icon "button" at bounding box center [464, 372] width 18 height 18
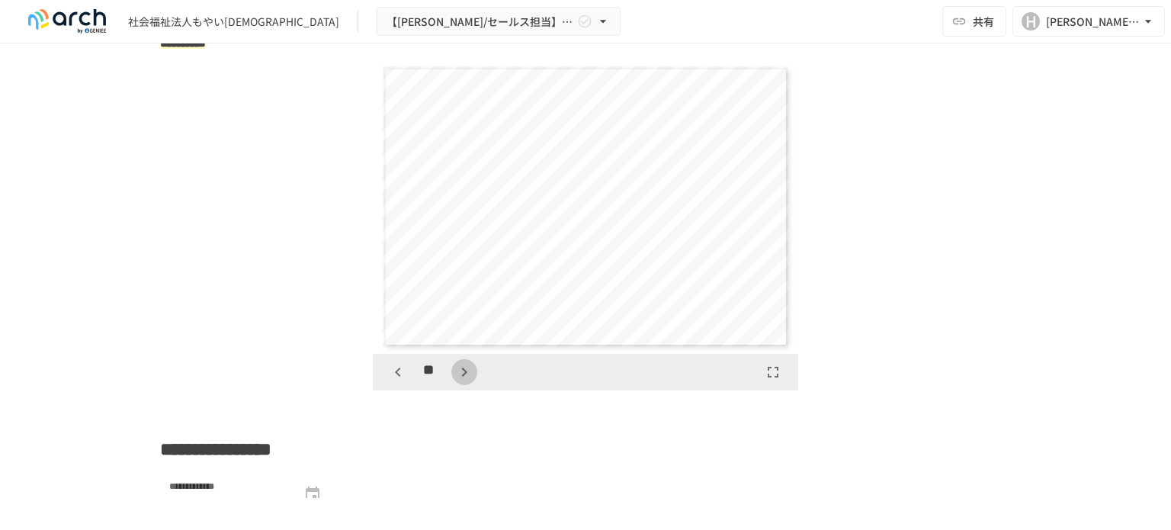
scroll to position [7042, 0]
click at [455, 381] on icon "button" at bounding box center [464, 372] width 18 height 18
click at [393, 381] on icon "button" at bounding box center [398, 372] width 18 height 18
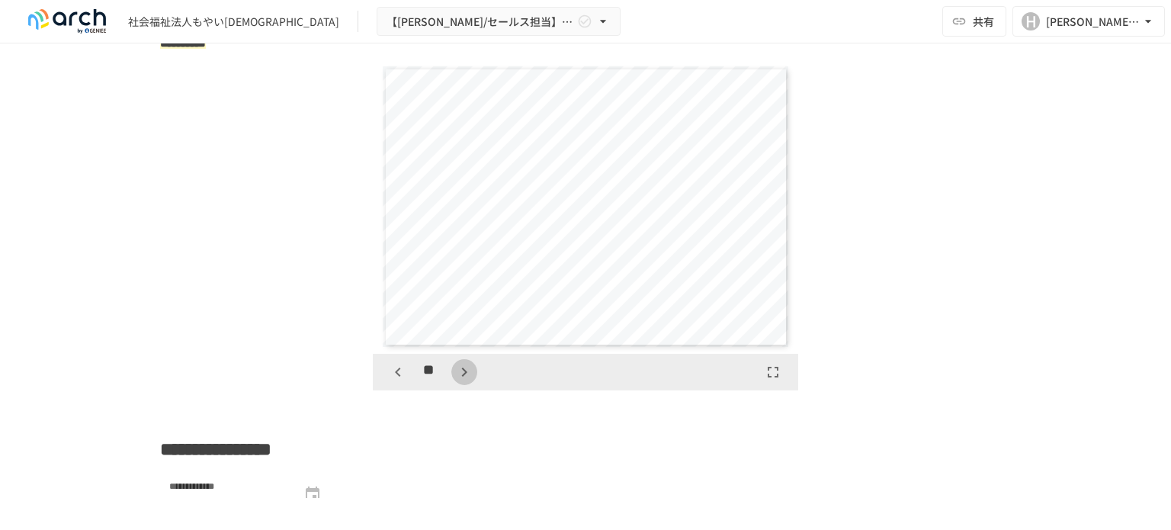
click at [455, 381] on icon "button" at bounding box center [464, 372] width 18 height 18
click at [462, 376] on icon "button" at bounding box center [464, 371] width 5 height 9
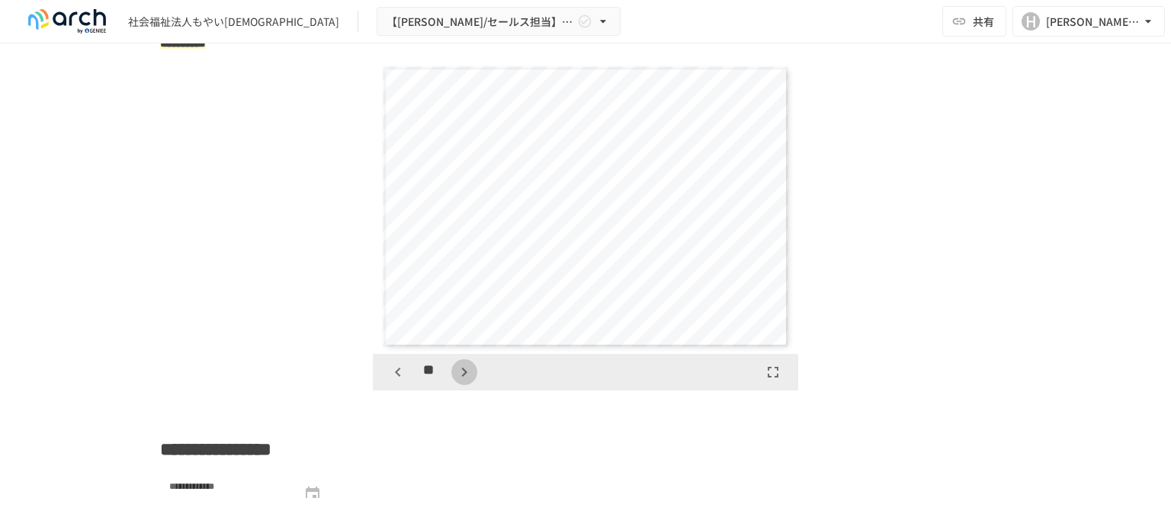
scroll to position [7922, 0]
click at [460, 385] on button "button" at bounding box center [464, 372] width 26 height 26
click at [460, 385] on div "**" at bounding box center [431, 372] width 92 height 26
click at [457, 384] on div "**" at bounding box center [431, 372] width 92 height 26
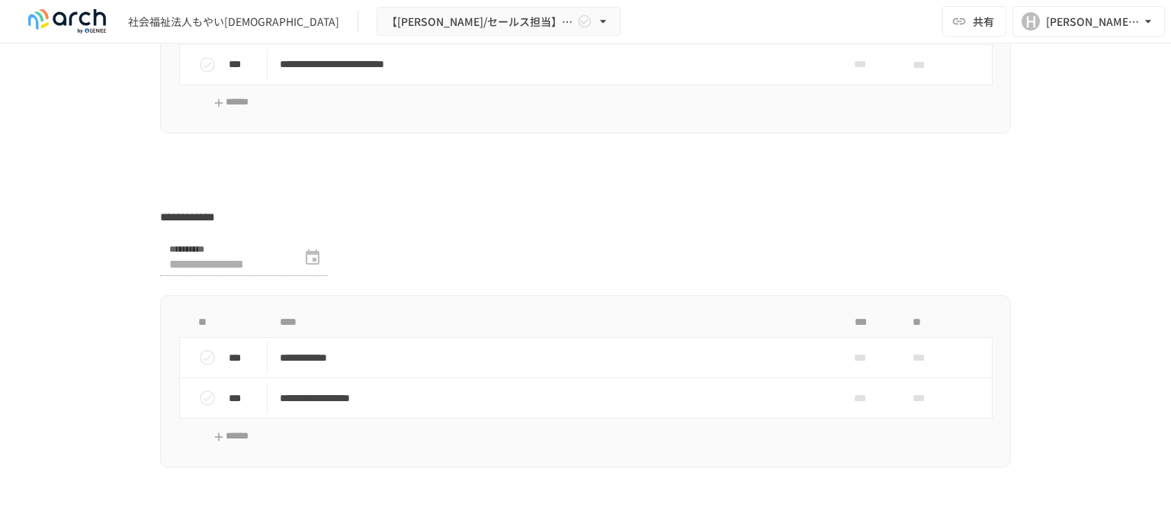
scroll to position [4344, 0]
